Goal: Task Accomplishment & Management: Use online tool/utility

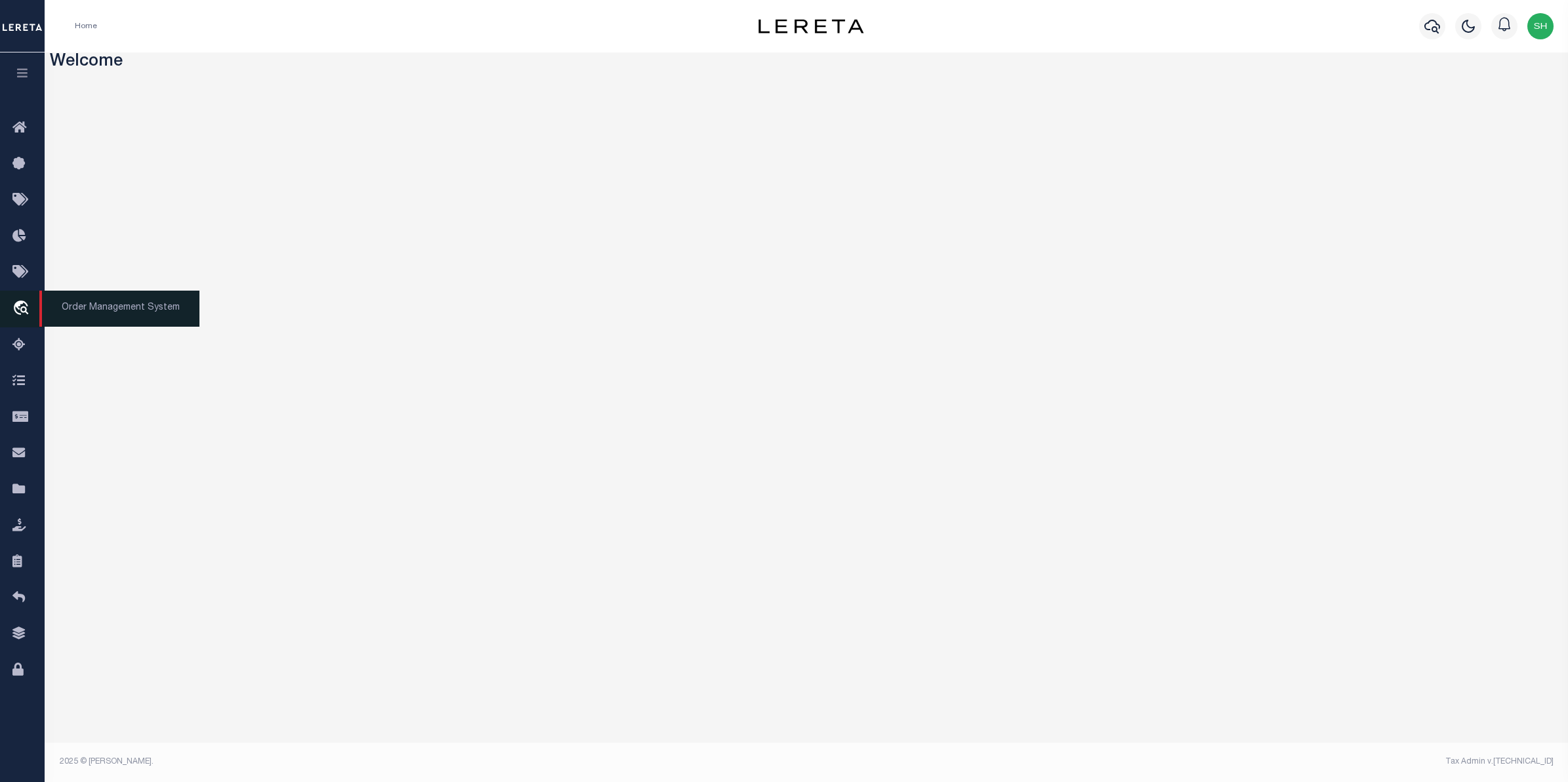
click at [17, 305] on icon "travel_explore" at bounding box center [23, 308] width 21 height 17
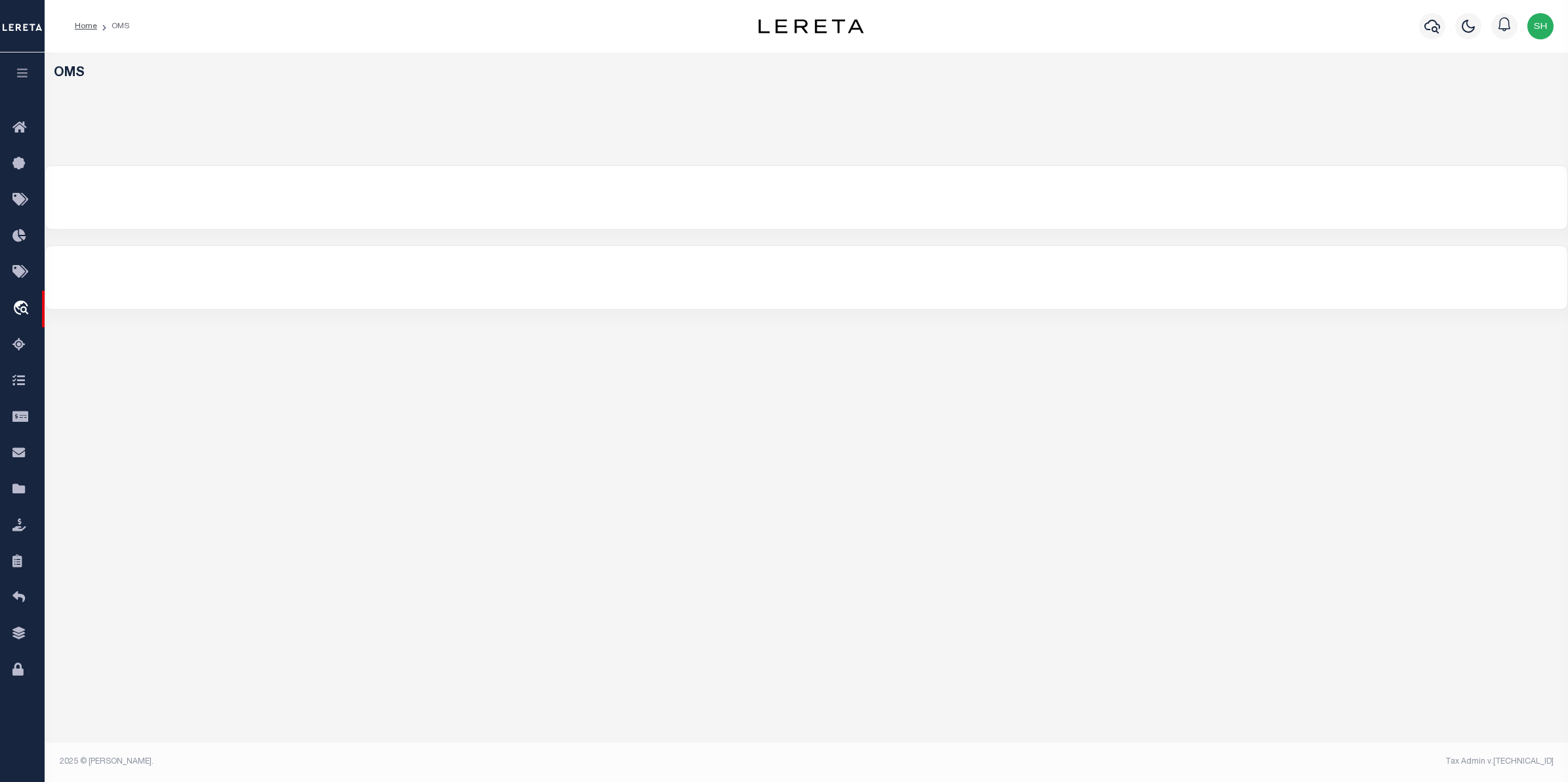
select select "200"
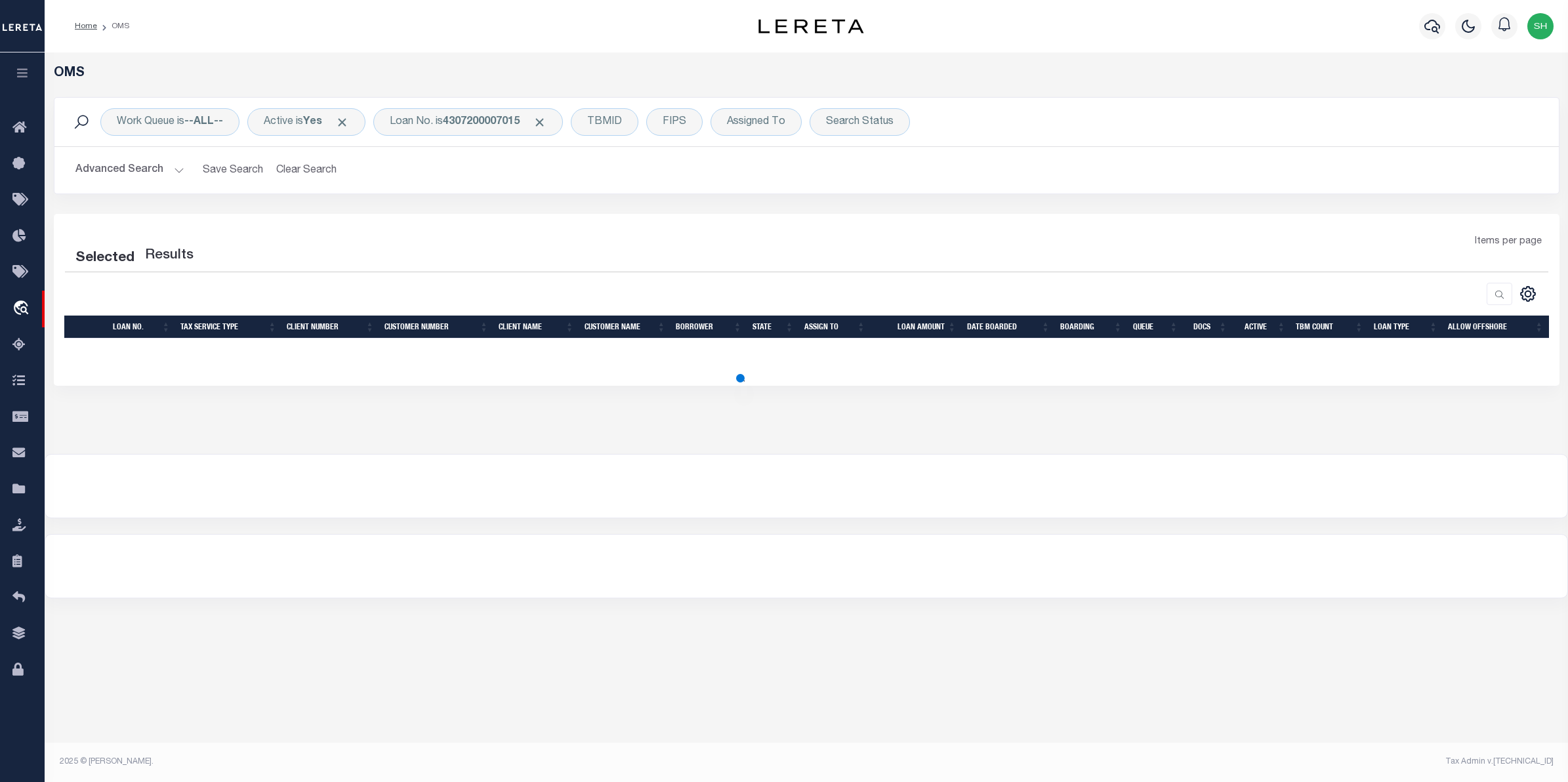
select select "200"
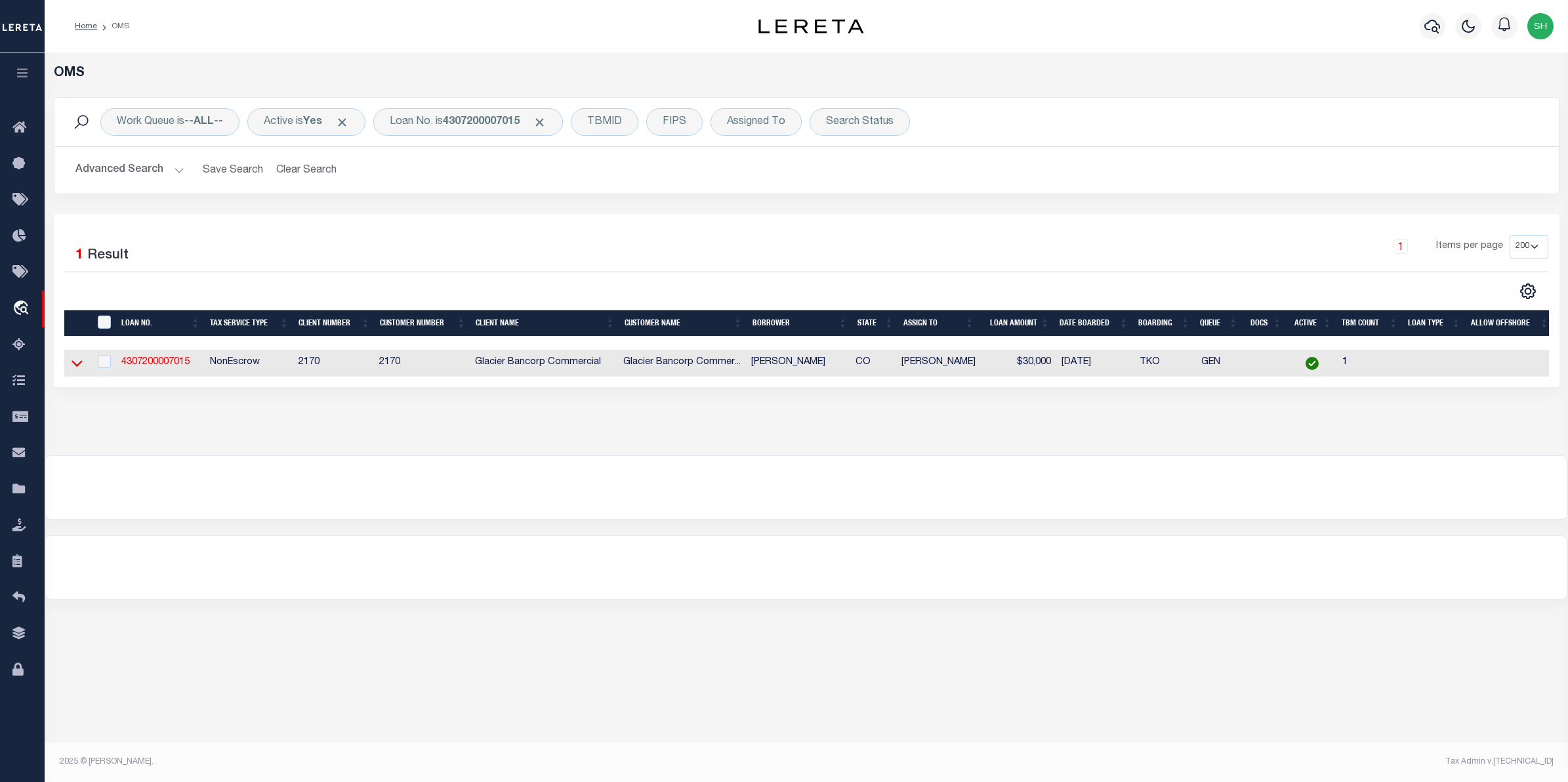
click at [73, 364] on icon at bounding box center [77, 364] width 11 height 6
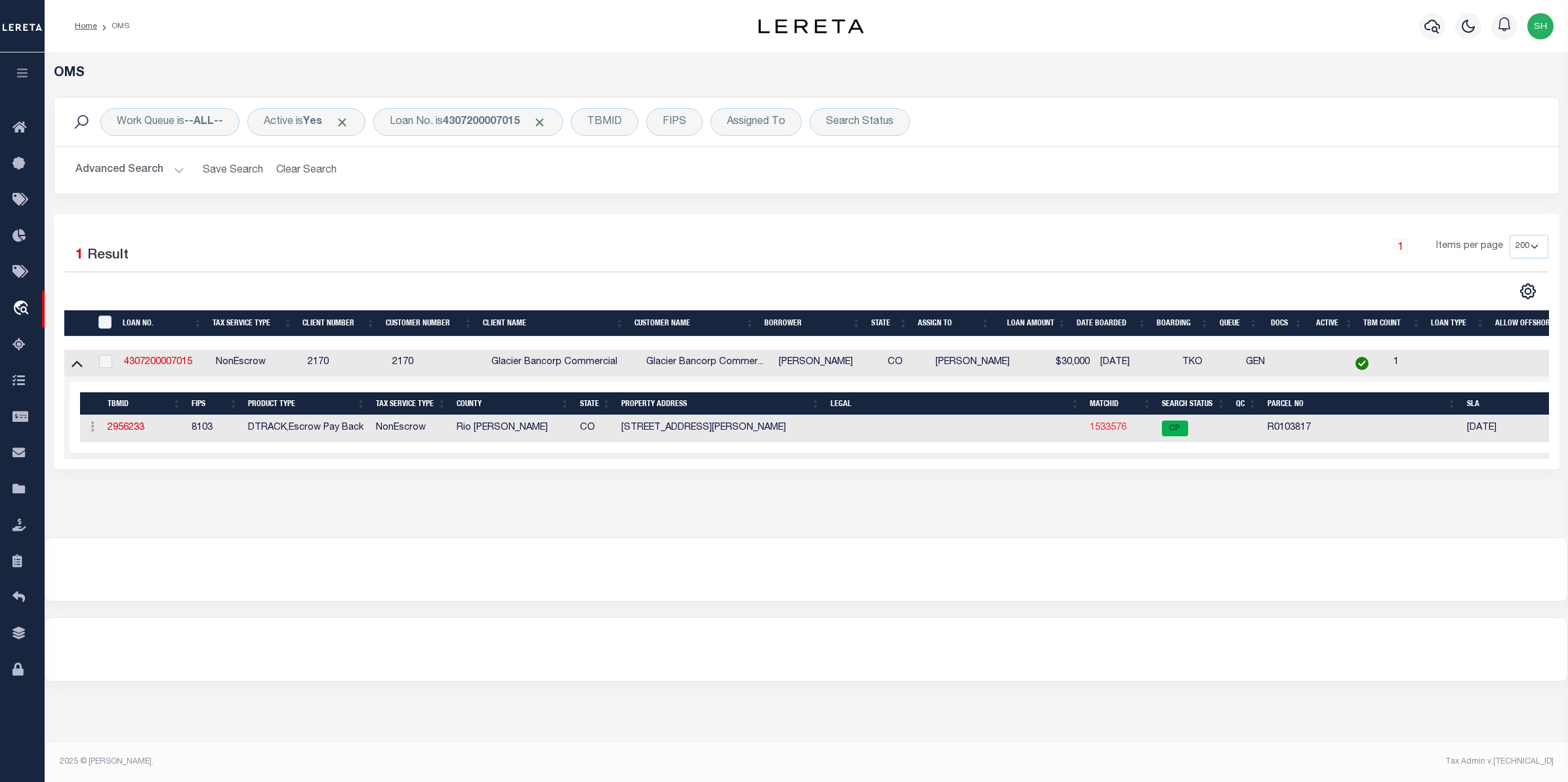
click at [1100, 428] on link "1533576" at bounding box center [1108, 427] width 36 height 9
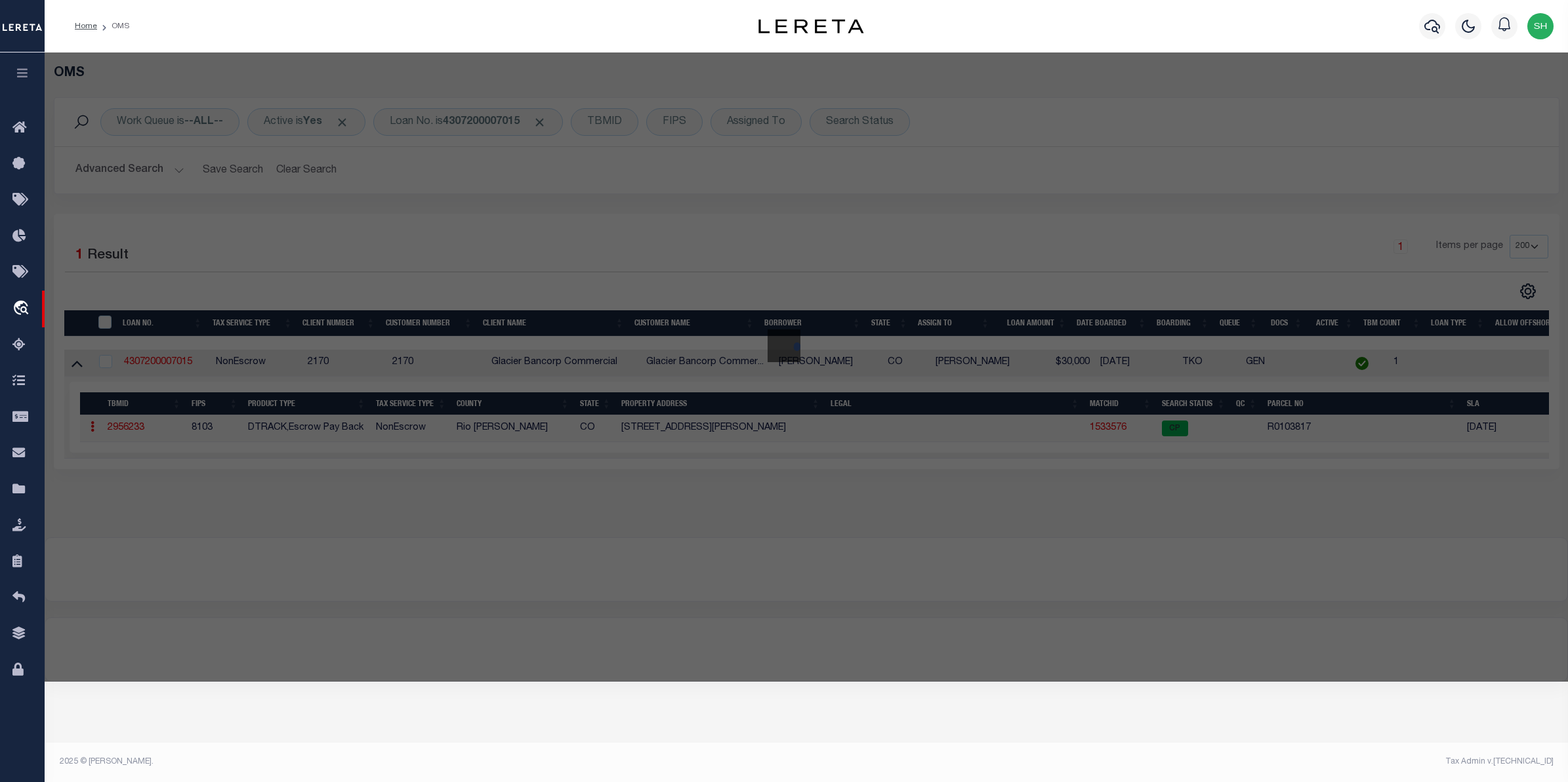
checkbox input "false"
select select "CP"
type input "MASTERS, LINDA S."
select select
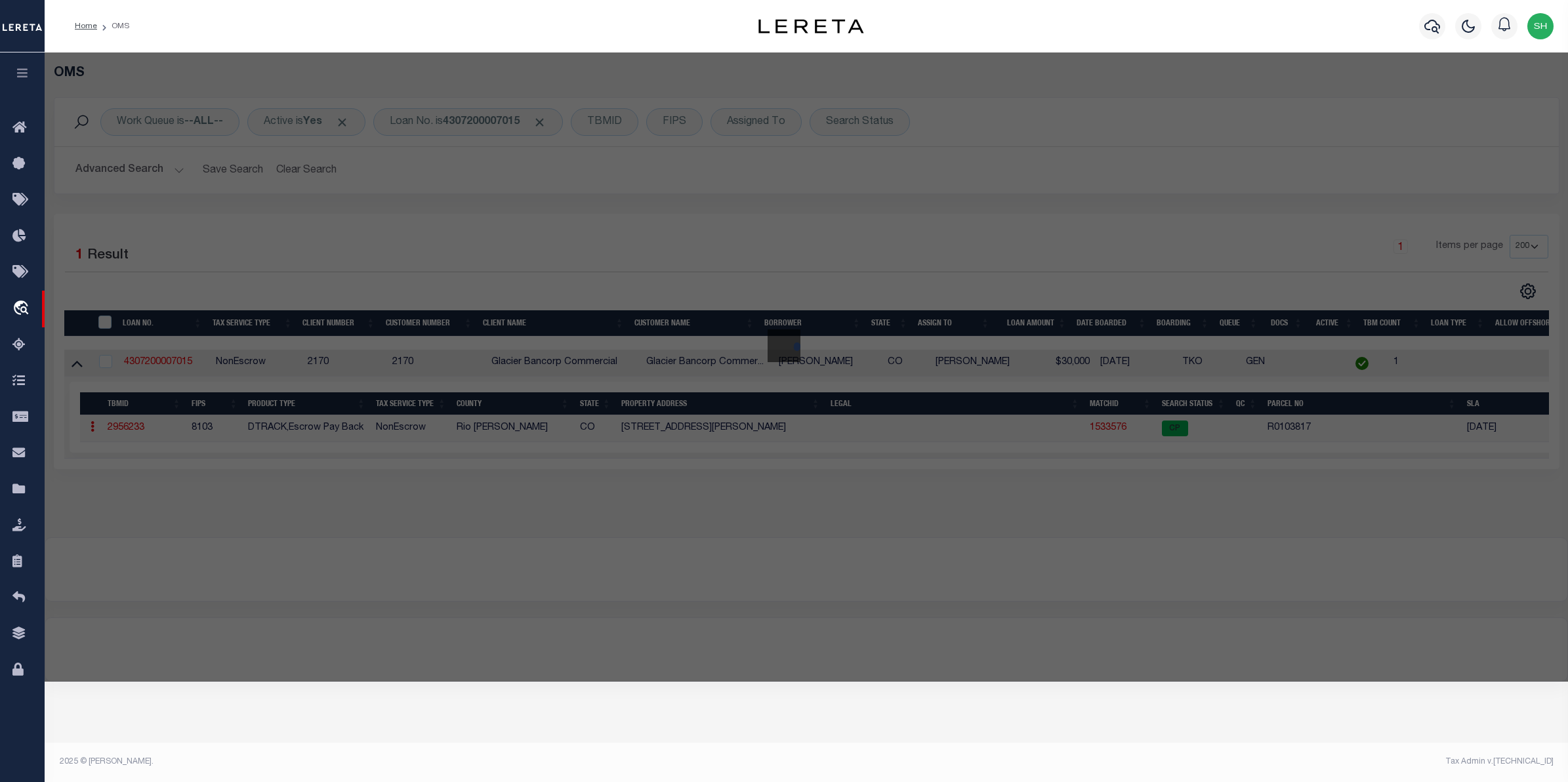
type input "1116 JEANETTE CIRCLE"
checkbox input "false"
type input "MEEKER CO"
type textarea "Subd: SANDERSON HILLS RE-SUBDIVISION PHASE 2 FILING 2 Lot: 334"
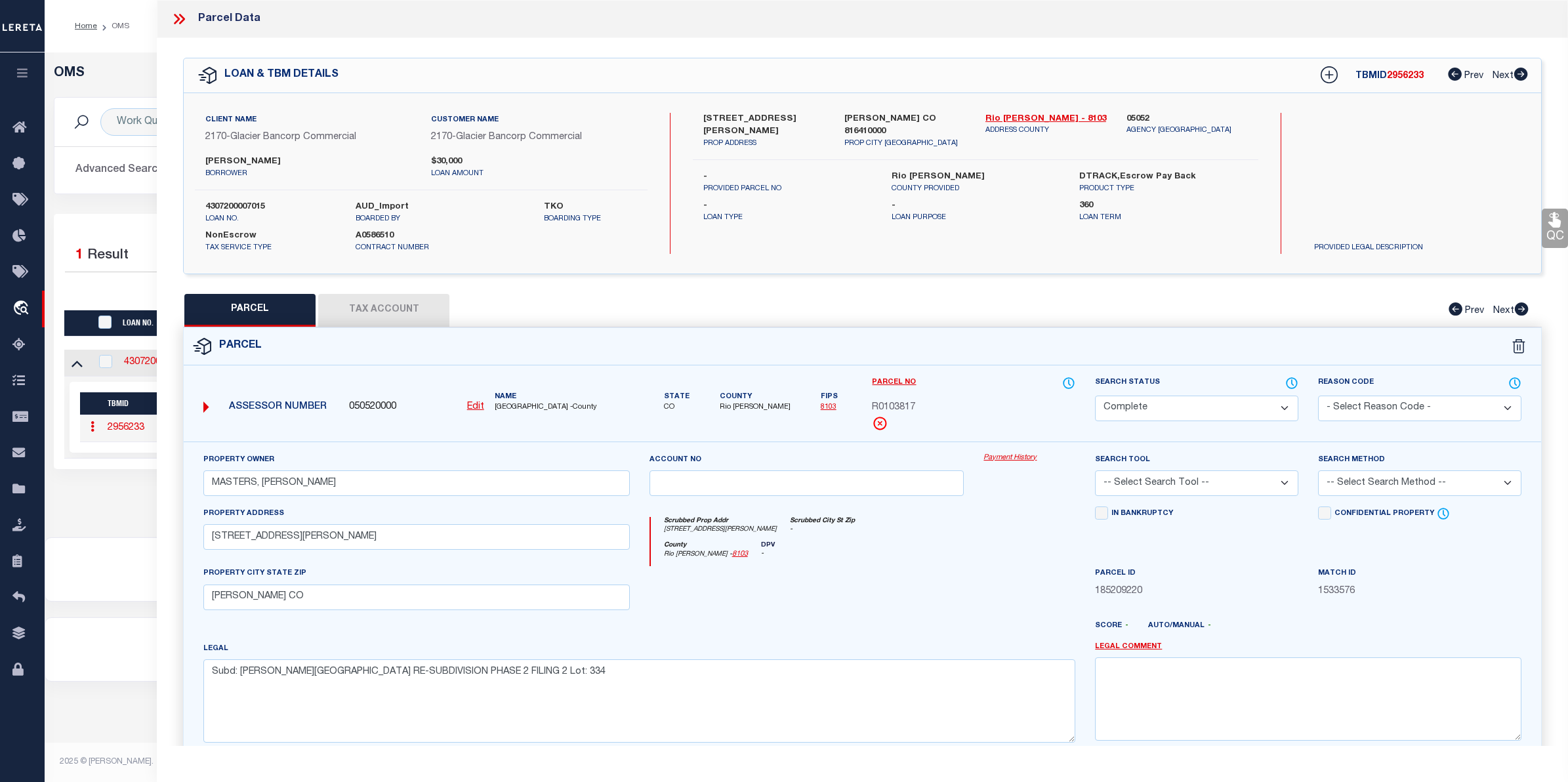
click at [1012, 459] on link "Payment History" at bounding box center [1028, 458] width 92 height 11
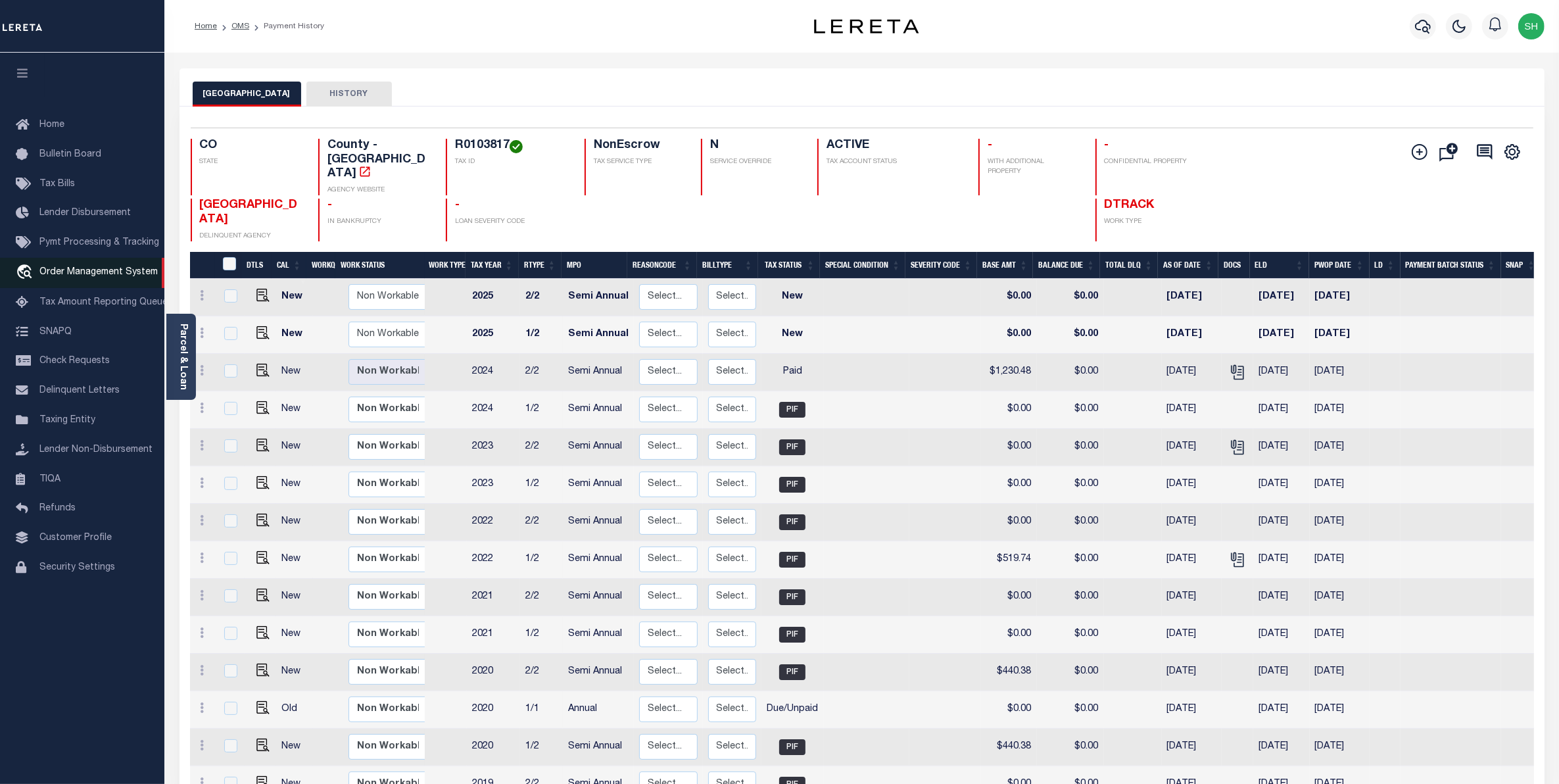
click at [75, 273] on span "Order Management System" at bounding box center [98, 272] width 118 height 9
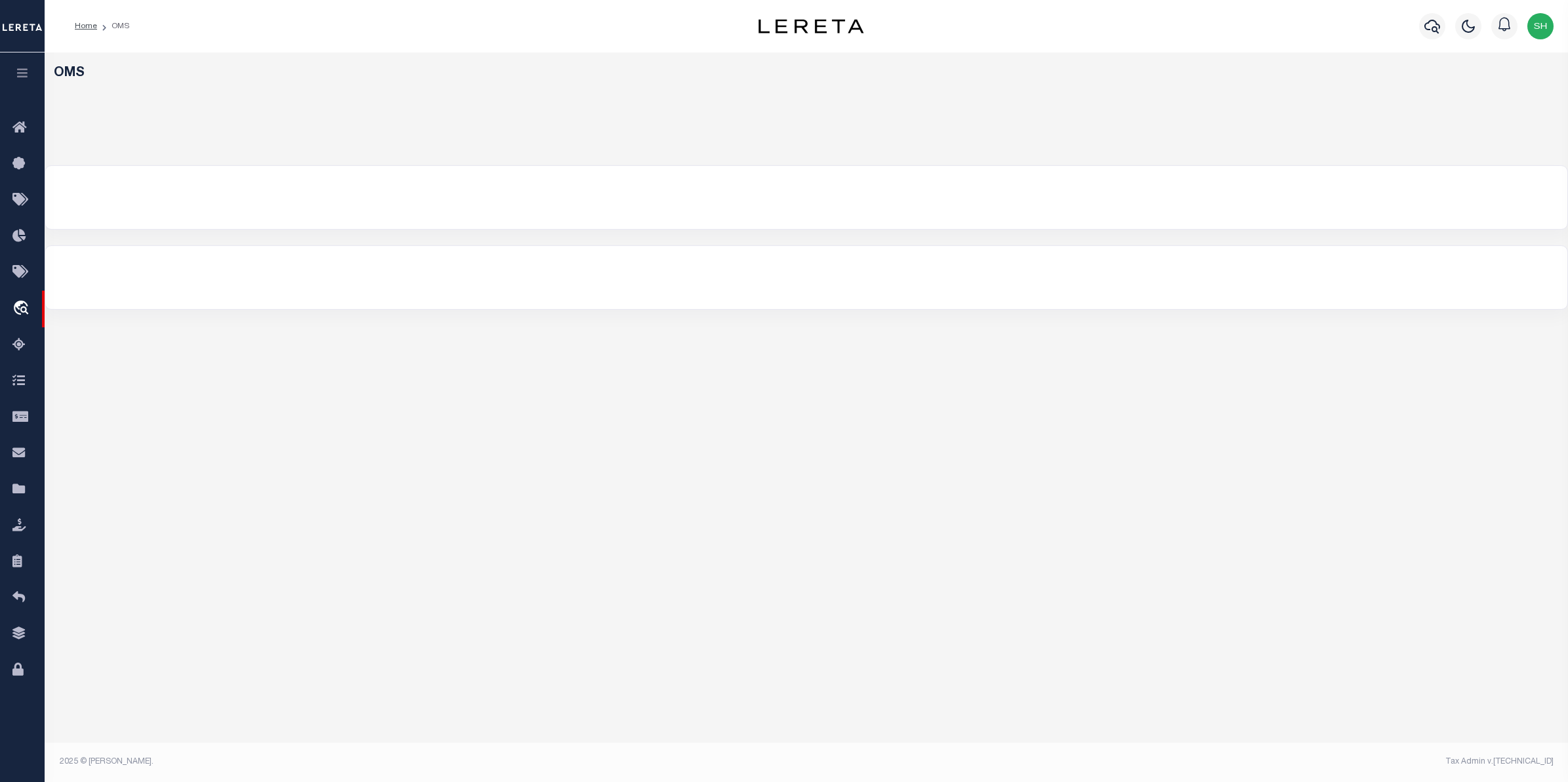
select select "200"
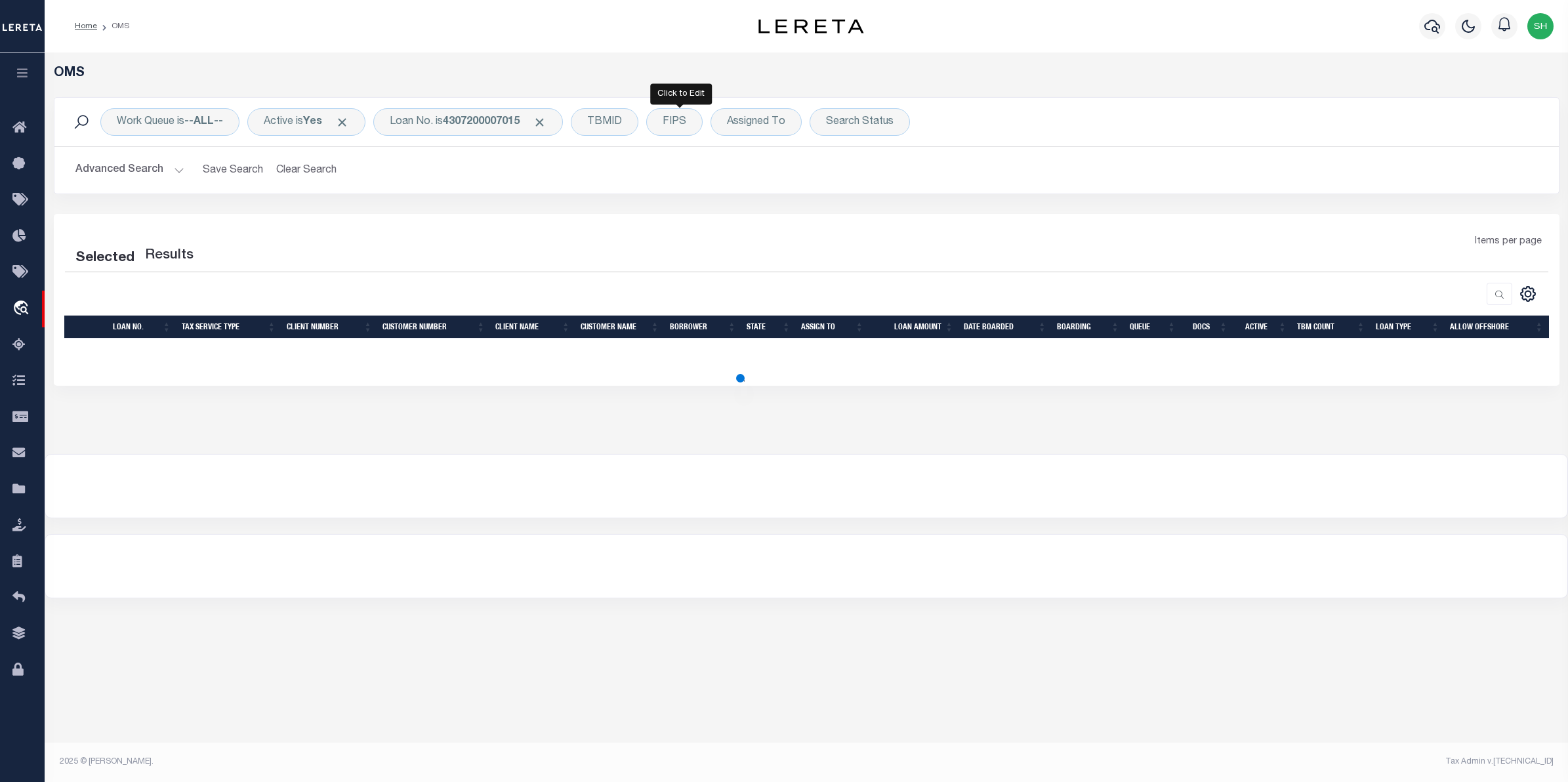
select select "200"
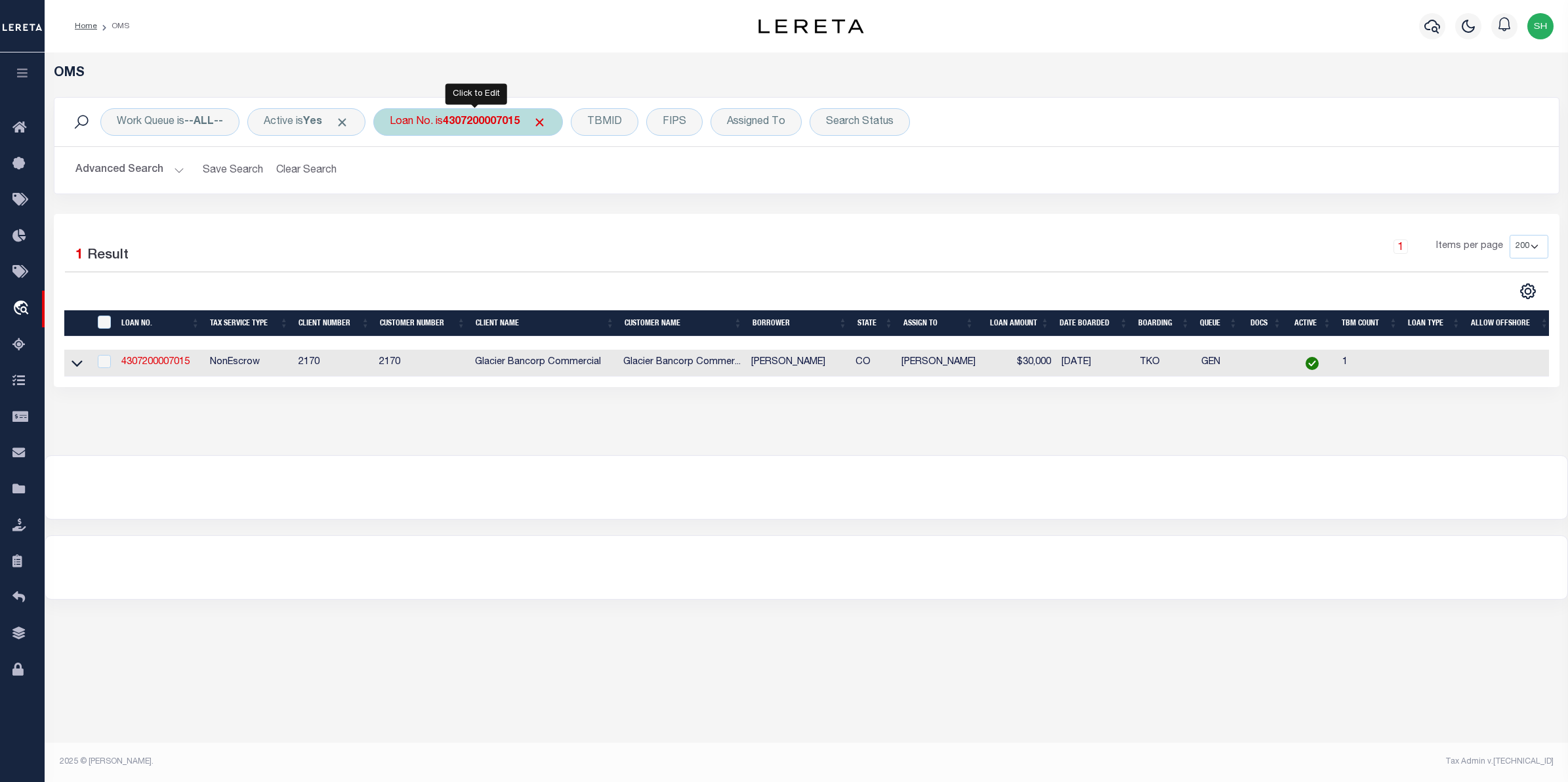
click at [413, 122] on div "Loan No. is 4307200007015" at bounding box center [467, 122] width 190 height 27
type input "90012989"
click at [564, 217] on input "Apply" at bounding box center [564, 215] width 39 height 22
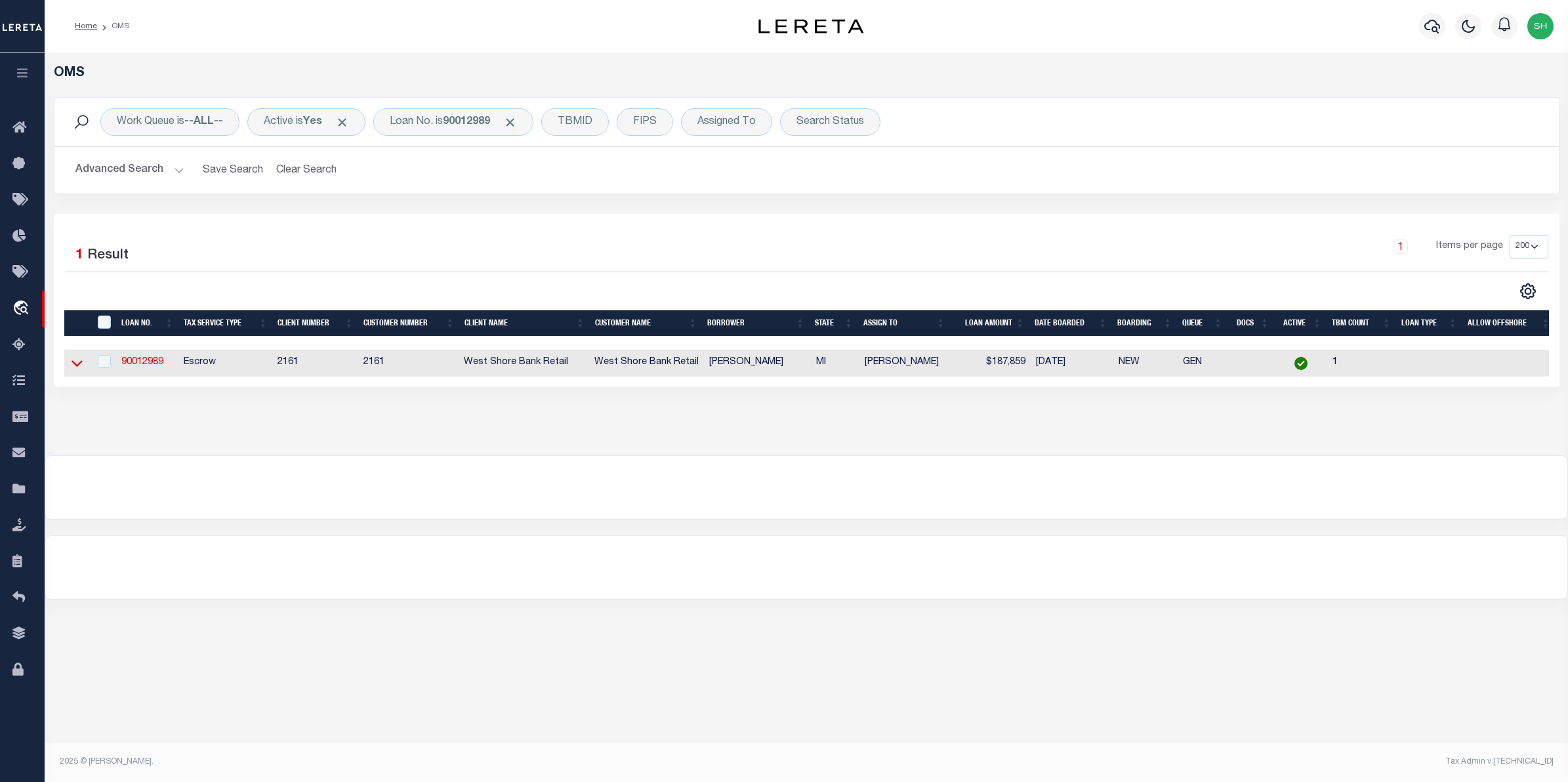
click at [77, 367] on icon at bounding box center [77, 362] width 11 height 14
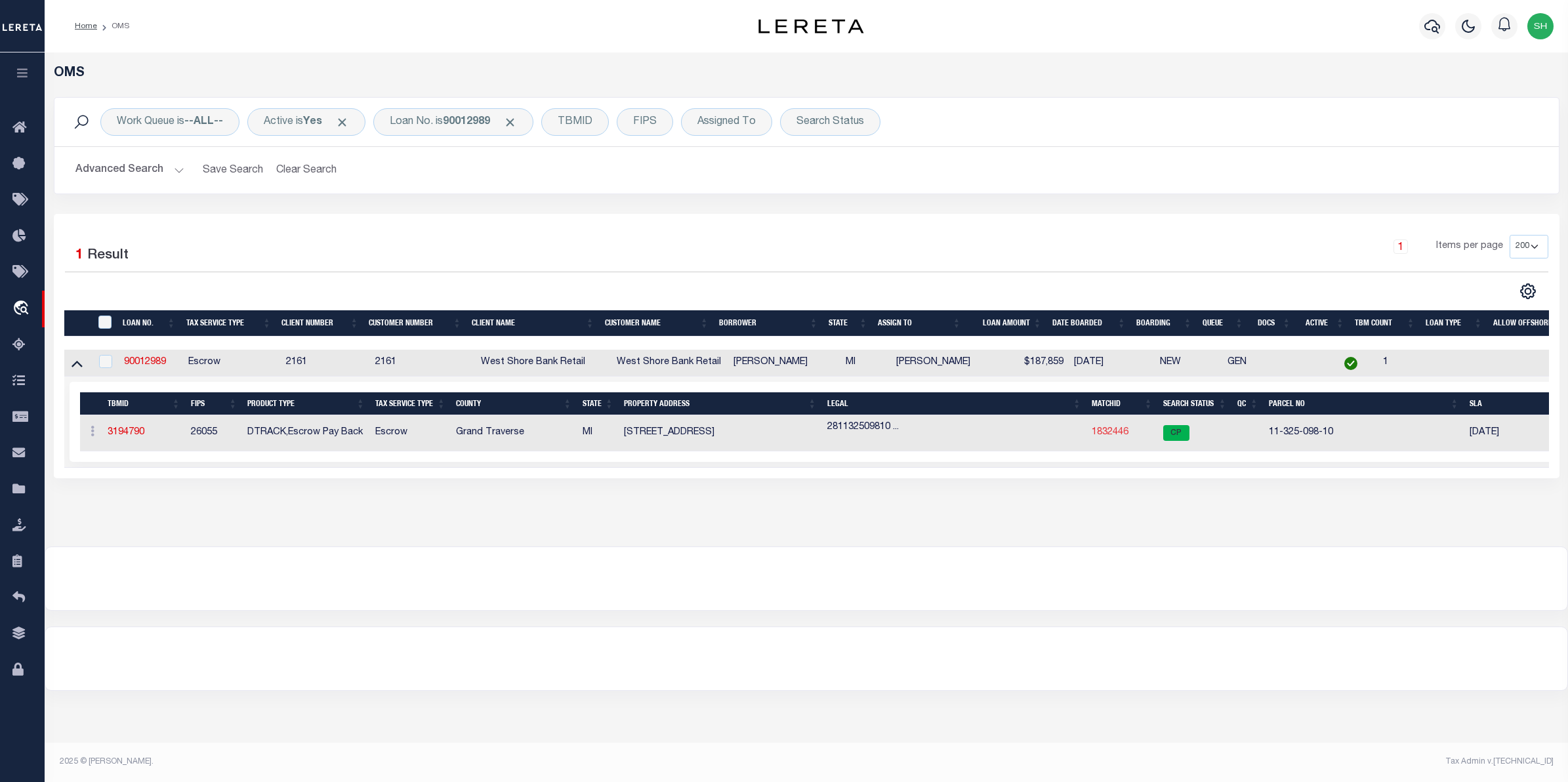
click at [1117, 435] on link "1832446" at bounding box center [1110, 432] width 36 height 9
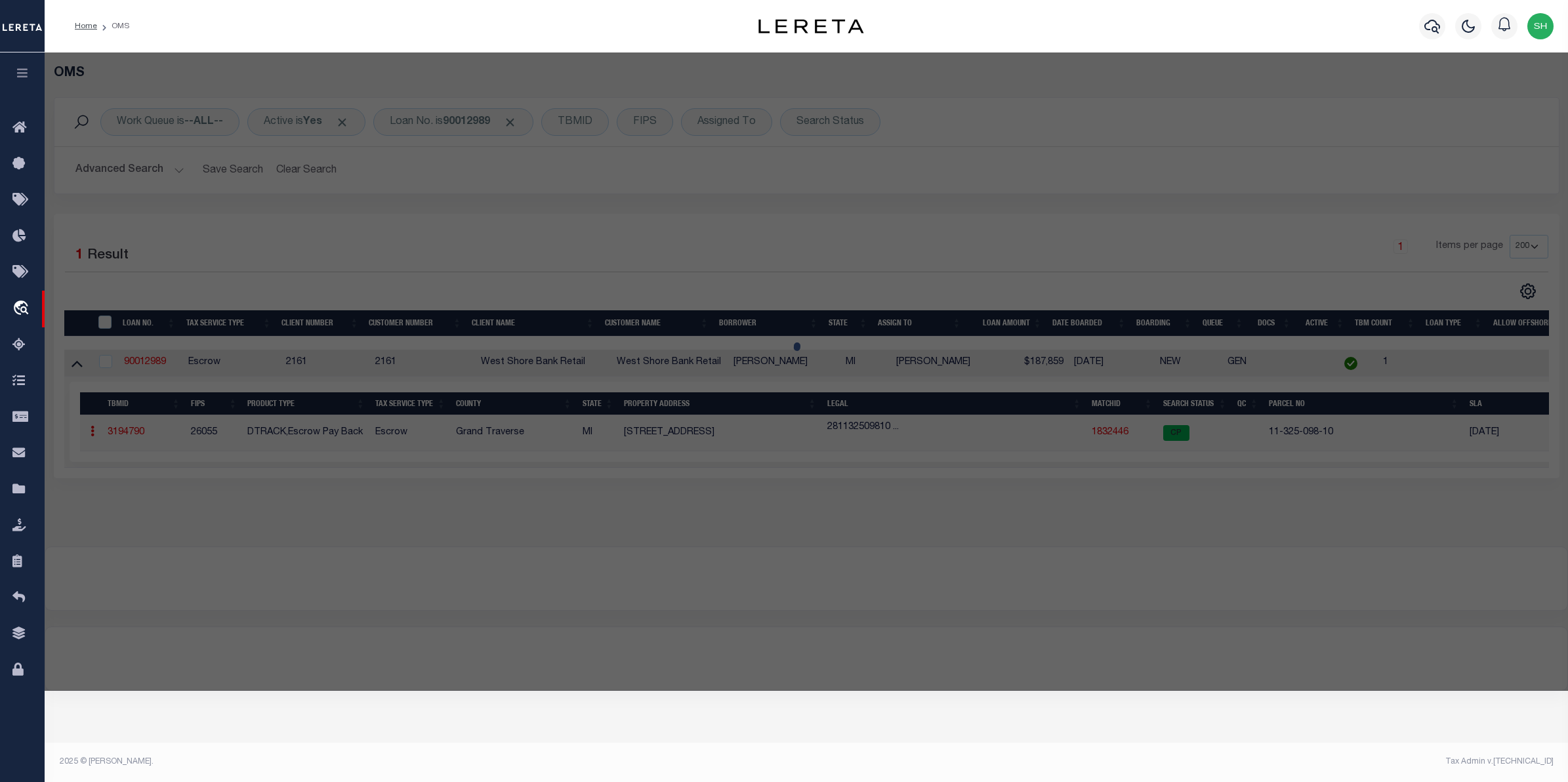
checkbox input "false"
select select "CP"
type input "[PERSON_NAME] & [PERSON_NAME]"
select select
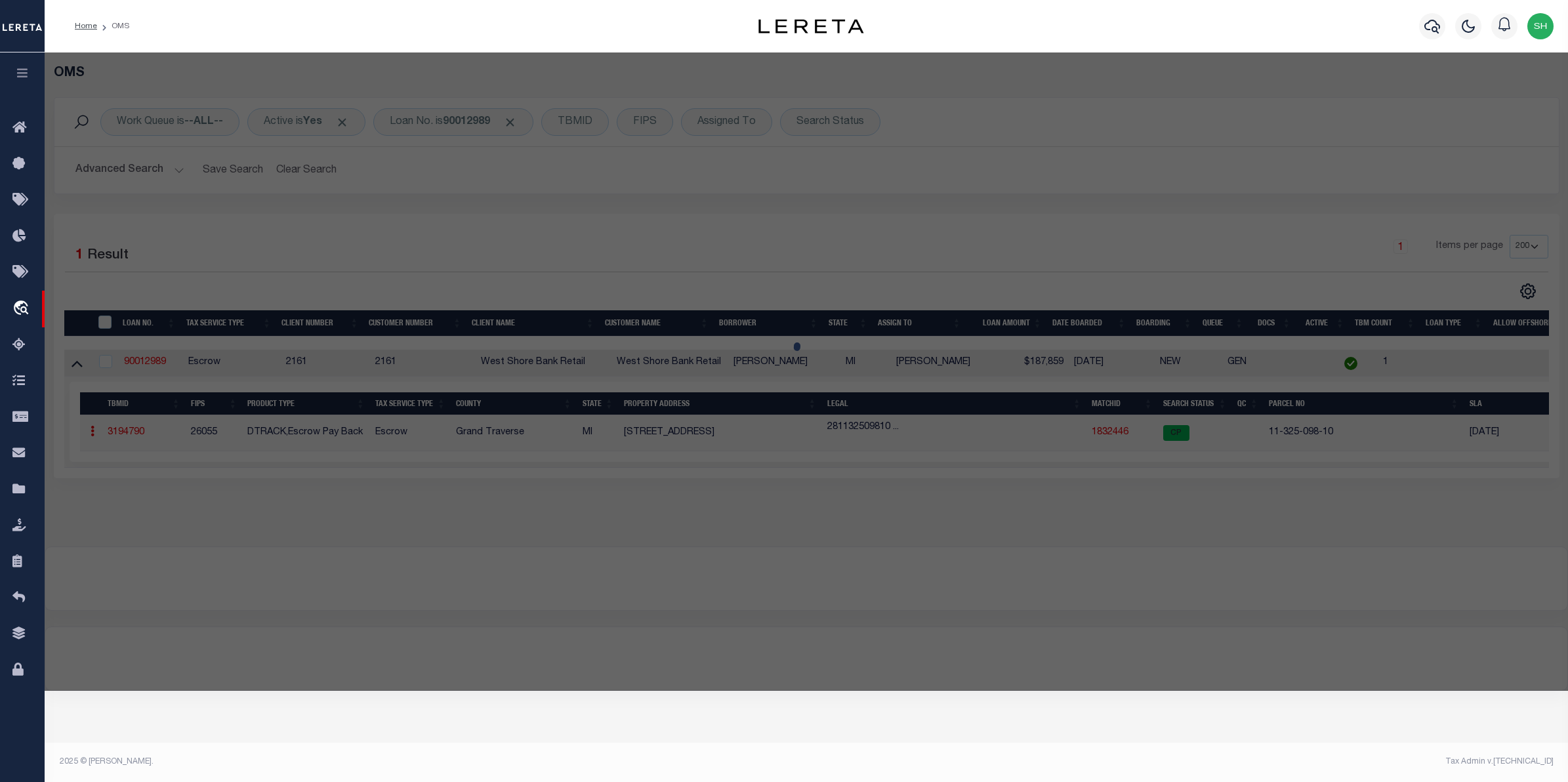
type input "[STREET_ADDRESS]"
checkbox input "false"
type input "[GEOGRAPHIC_DATA] MI 49686"
type textarea "PRT OF SE 1/4 OF SEC 25 T28N R11W. COM AT E 1/4 COR OF SD SEC 25, TH S ALG E SE…"
type textarea "Completed based on given Text Legal."
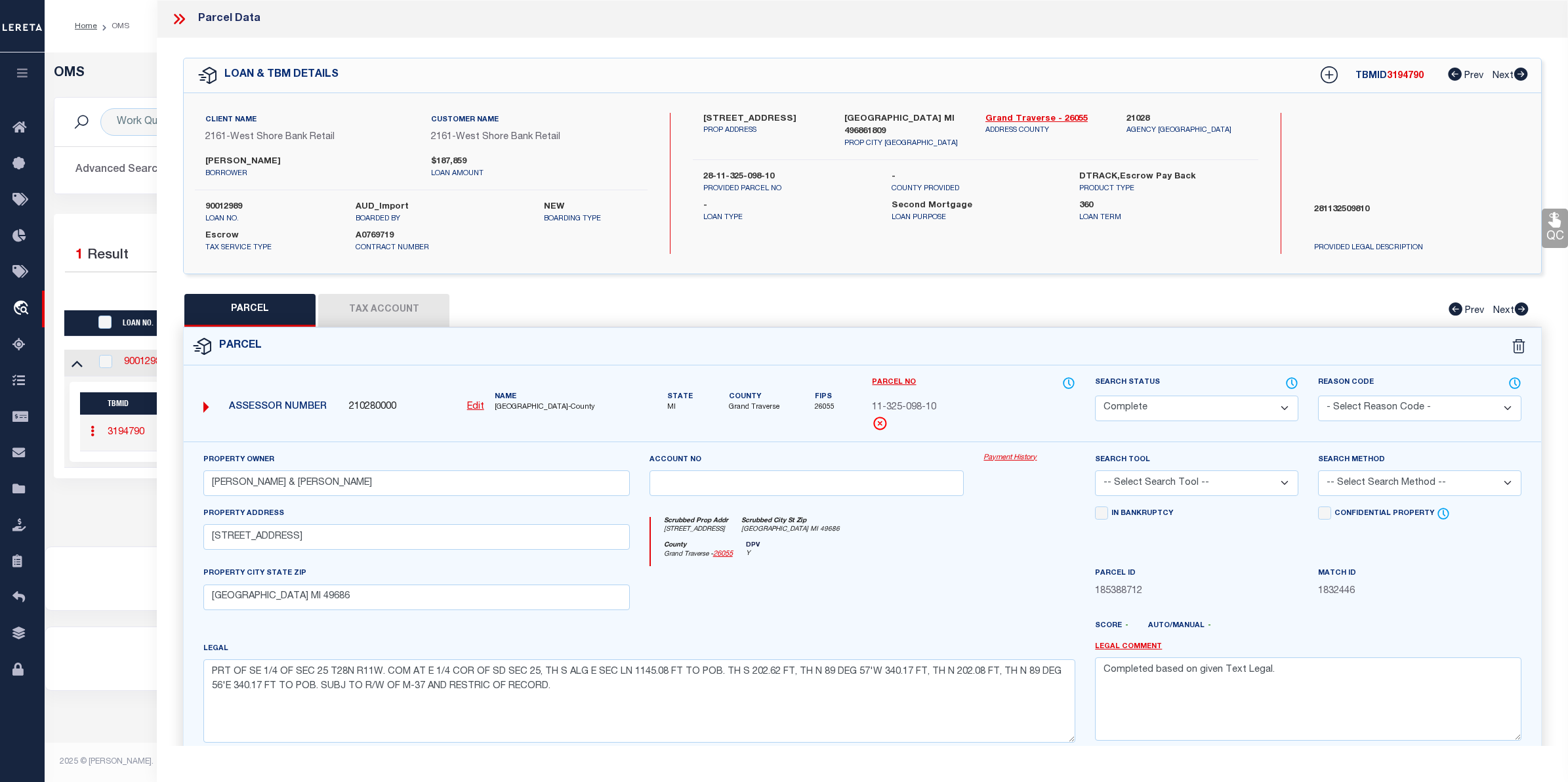
click at [1025, 460] on link "Payment History" at bounding box center [1028, 458] width 92 height 11
